Goal: Information Seeking & Learning: Learn about a topic

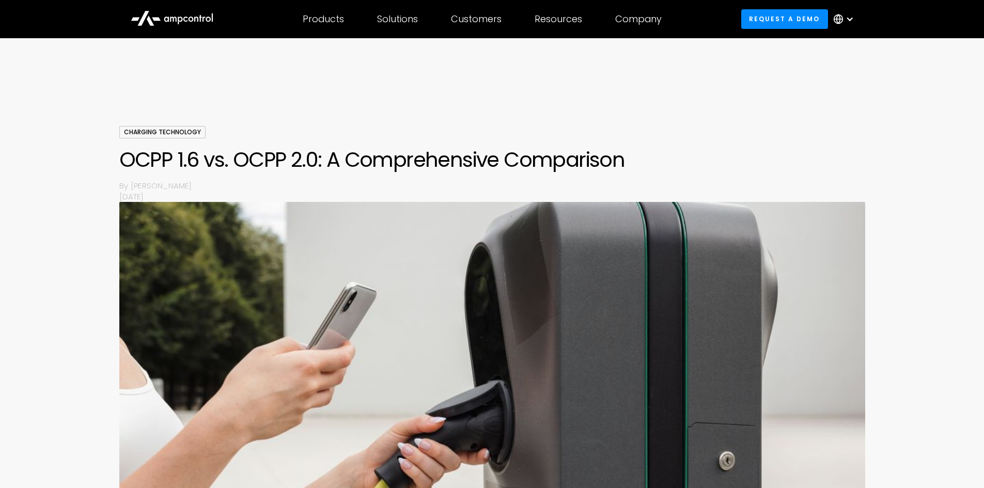
scroll to position [1063, 0]
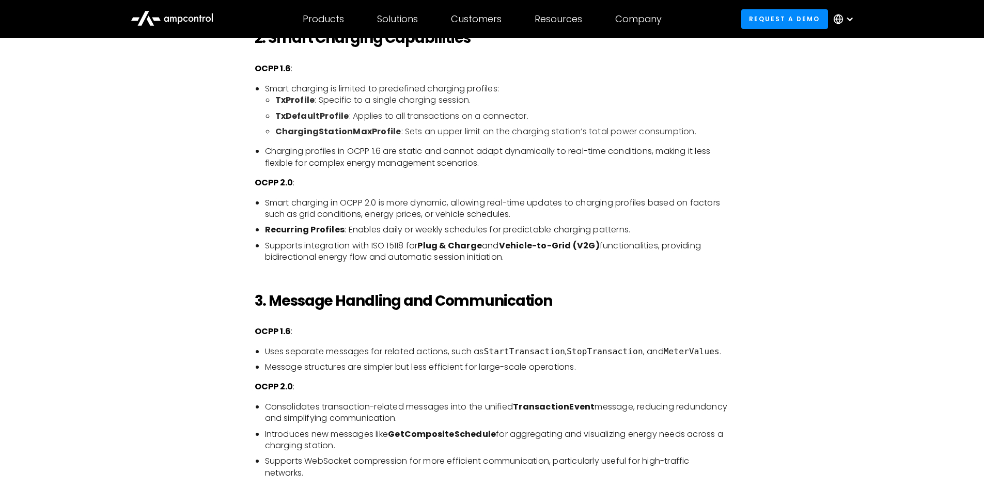
click at [428, 113] on li "TxDefaultProfile : Applies to all transactions on a connector." at bounding box center [502, 116] width 455 height 11
click at [508, 225] on li "Recurring Profiles : Enables daily or weekly schedules for predictable charging…" at bounding box center [497, 229] width 465 height 11
click at [451, 227] on li "Recurring Profiles : Enables daily or weekly schedules for predictable charging…" at bounding box center [497, 229] width 465 height 11
click at [399, 235] on li "Recurring Profiles : Enables daily or weekly schedules for predictable charging…" at bounding box center [497, 229] width 465 height 11
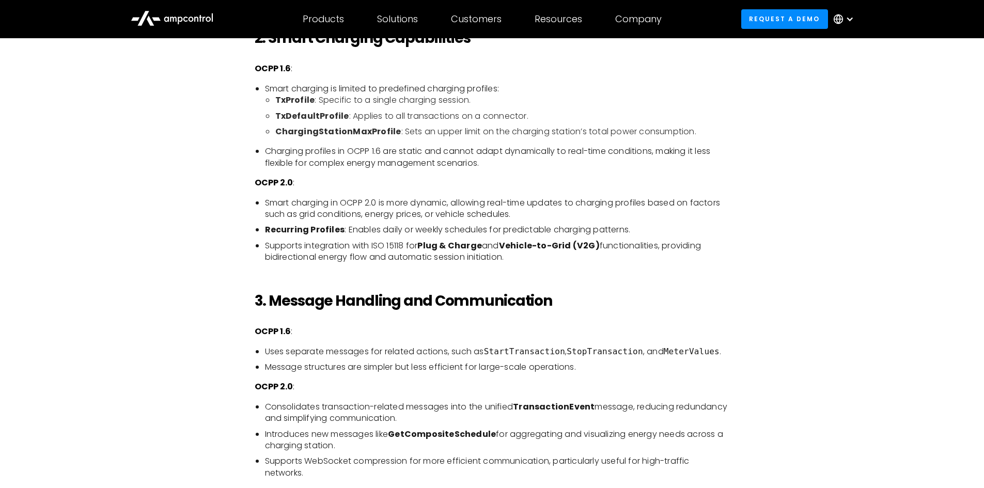
click at [328, 228] on strong "Recurring Profiles" at bounding box center [305, 230] width 80 height 12
click at [408, 125] on ul "TxProfile : Specific to a single charging session. TxDefaultProfile : Applies t…" at bounding box center [497, 116] width 465 height 43
click at [381, 130] on strong "ChargingStationMaxProfile" at bounding box center [338, 132] width 126 height 12
click at [341, 111] on strong "TxDefaultProfile" at bounding box center [312, 116] width 74 height 12
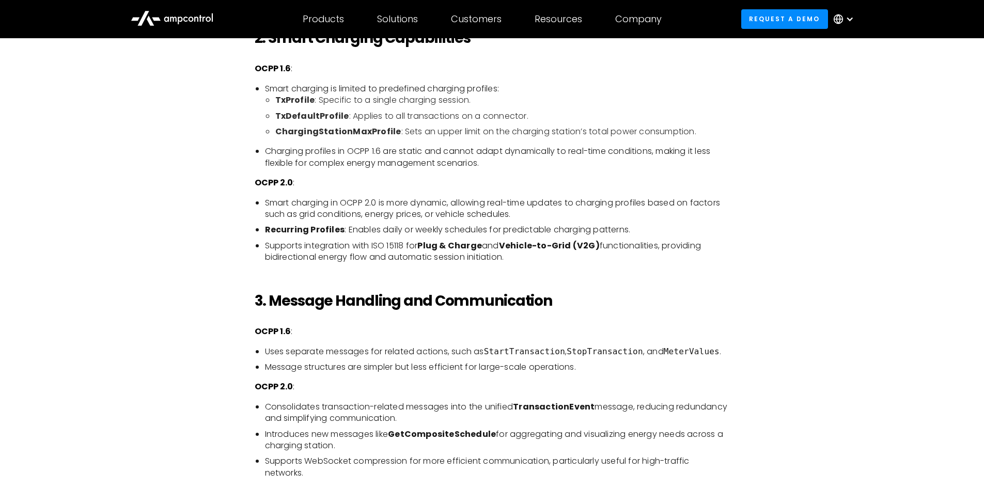
click at [405, 114] on li "TxDefaultProfile : Applies to all transactions on a connector." at bounding box center [502, 116] width 455 height 11
click at [311, 96] on strong "TxProfile" at bounding box center [295, 100] width 40 height 12
click at [386, 94] on li "Smart charging is limited to predefined charging profiles: TxProfile : Specific…" at bounding box center [497, 110] width 465 height 55
click at [336, 209] on li "Smart charging in OCPP 2.0 is more dynamic, allowing real-time updates to charg…" at bounding box center [497, 208] width 465 height 23
click at [388, 250] on li "Supports integration with ISO 15118 for Plug & Charge and Vehicle-to-Grid (V2G)…" at bounding box center [497, 251] width 465 height 23
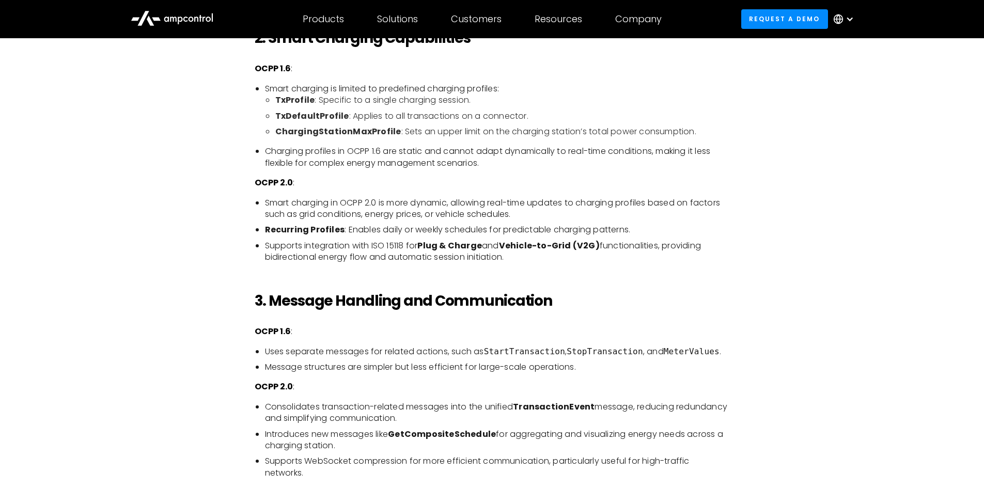
click at [383, 220] on li "Smart charging in OCPP 2.0 is more dynamic, allowing real-time updates to charg…" at bounding box center [497, 208] width 465 height 23
click at [278, 101] on strong "TxProfile" at bounding box center [295, 100] width 40 height 12
drag, startPoint x: 275, startPoint y: 101, endPoint x: 292, endPoint y: 104, distance: 17.4
click at [292, 104] on strong "TxProfile" at bounding box center [295, 100] width 40 height 12
copy strong "TxPr"
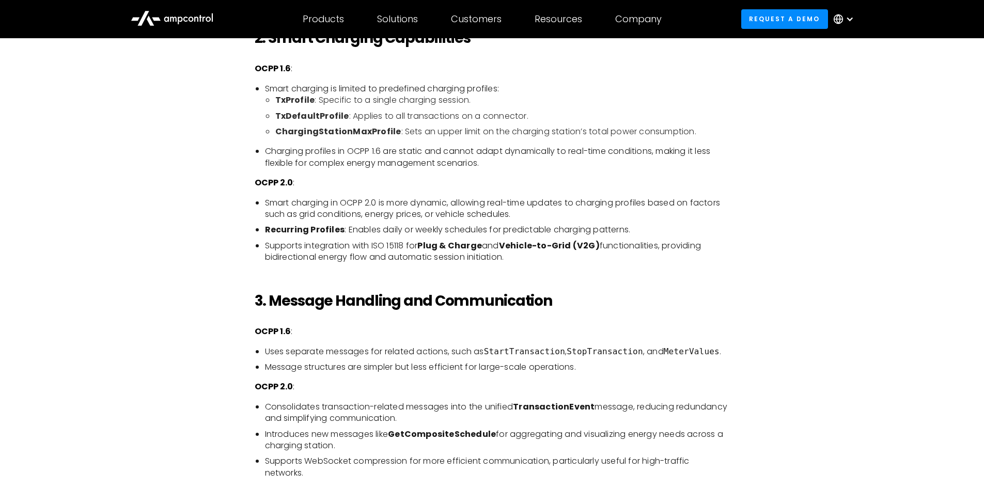
click at [558, 228] on li "Recurring Profiles : Enables daily or weekly schedules for predictable charging…" at bounding box center [497, 229] width 465 height 11
click at [376, 242] on li "Supports integration with ISO 15118 for Plug & Charge and Vehicle-to-Grid (V2G)…" at bounding box center [497, 251] width 465 height 23
